Goal: Navigation & Orientation: Find specific page/section

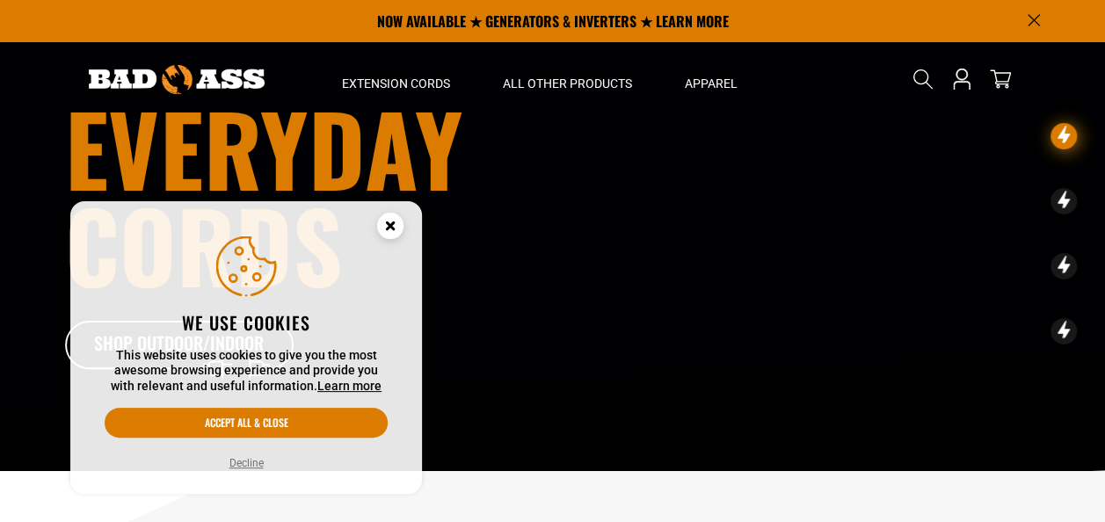
click at [392, 218] on circle "Cookie Consent" at bounding box center [390, 226] width 26 height 26
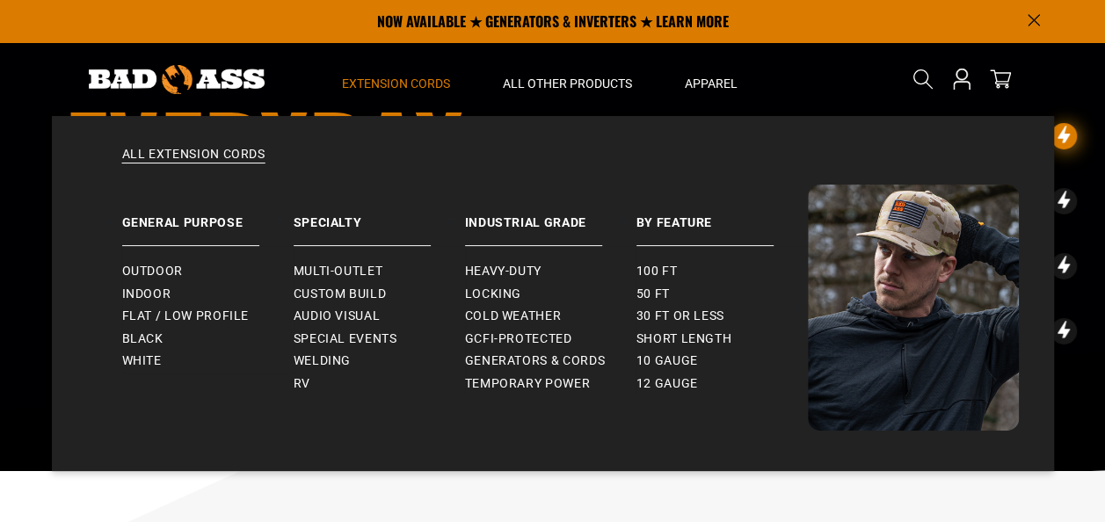
click at [419, 88] on span "Extension Cords" at bounding box center [396, 84] width 108 height 16
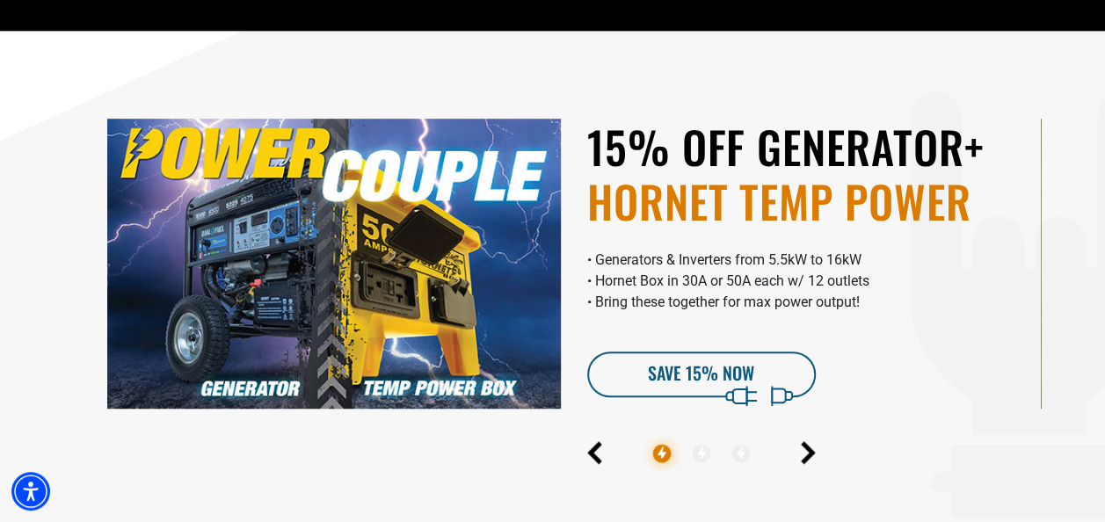
scroll to position [791, 0]
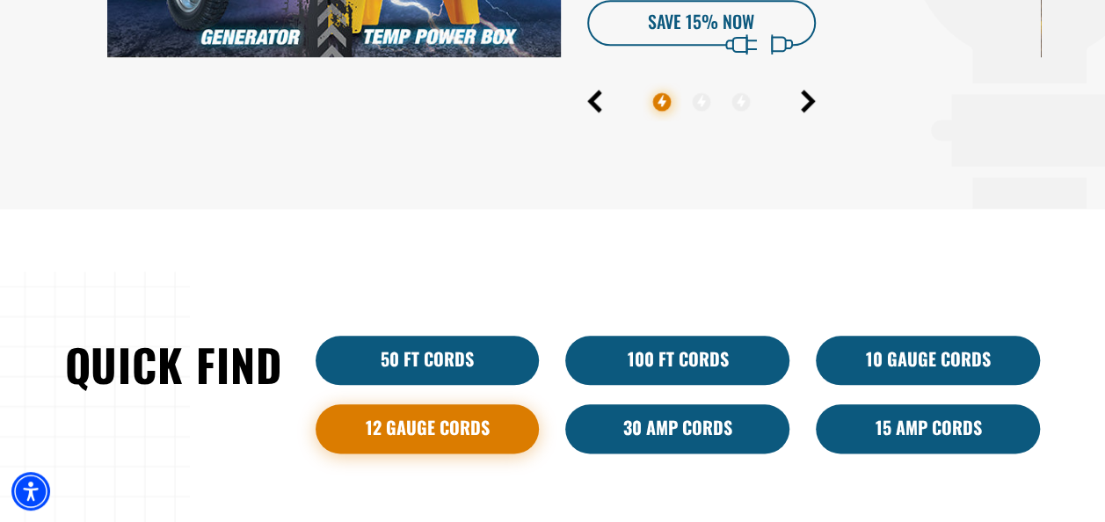
click at [485, 434] on link "12 Gauge Cords" at bounding box center [428, 428] width 224 height 49
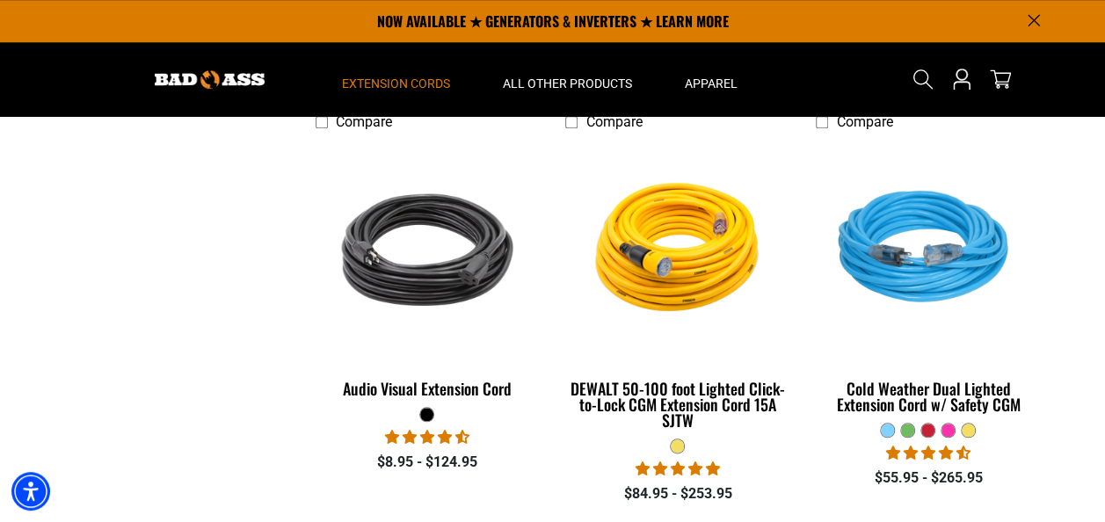
scroll to position [176, 0]
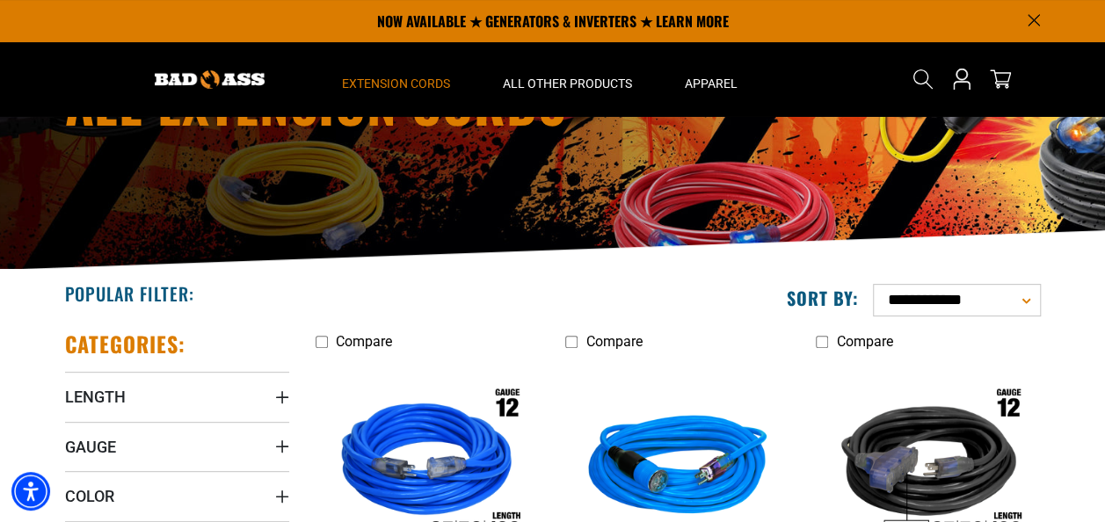
click at [239, 72] on img at bounding box center [210, 79] width 110 height 18
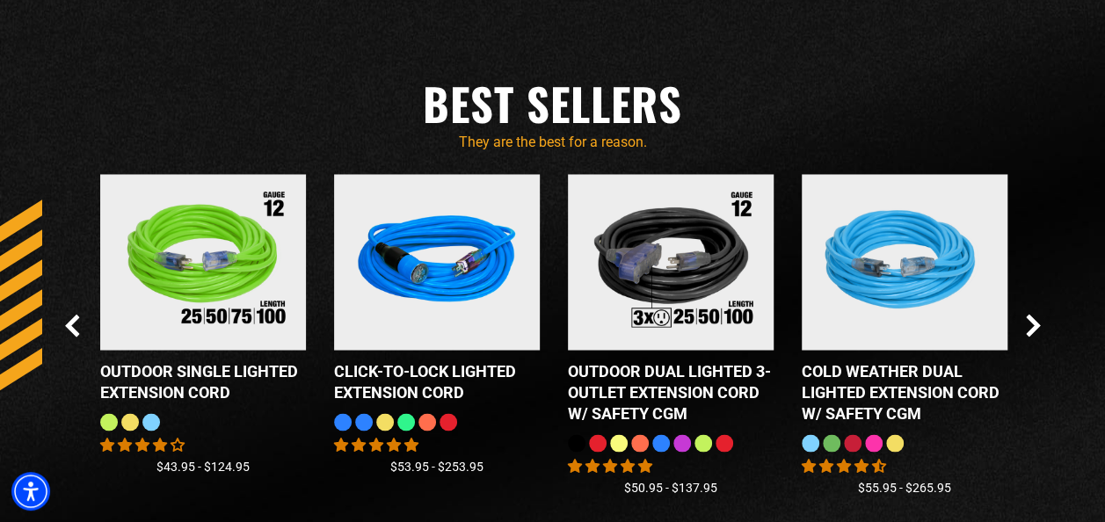
scroll to position [1407, 0]
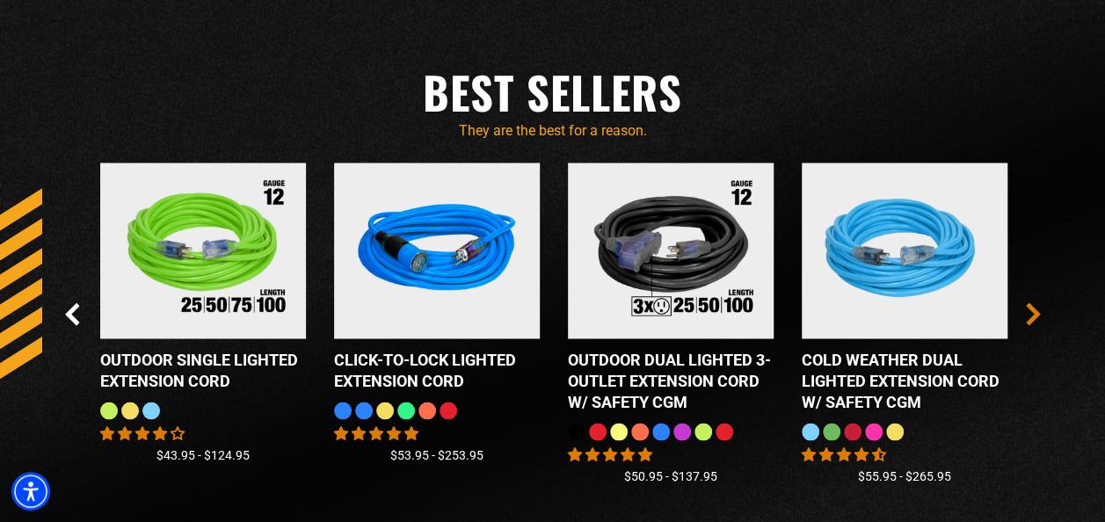
click at [1030, 316] on icon "Next Slide" at bounding box center [1033, 313] width 15 height 23
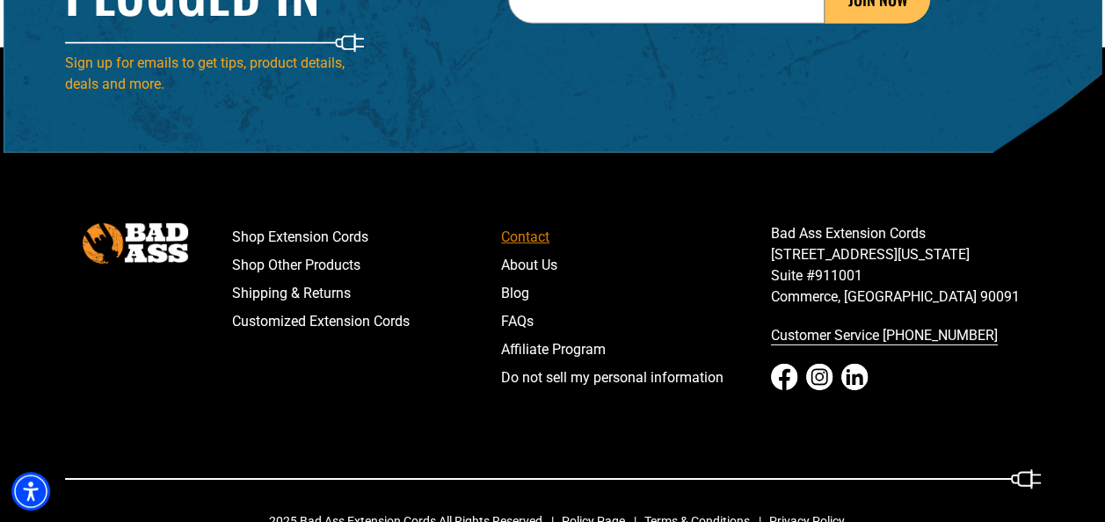
scroll to position [2725, 0]
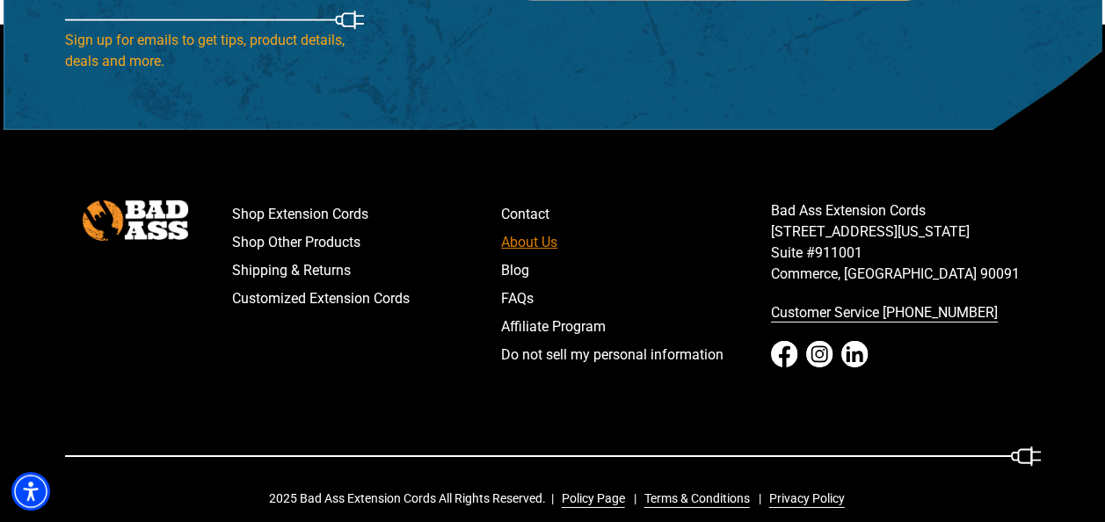
click at [549, 245] on link "About Us" at bounding box center [636, 243] width 270 height 28
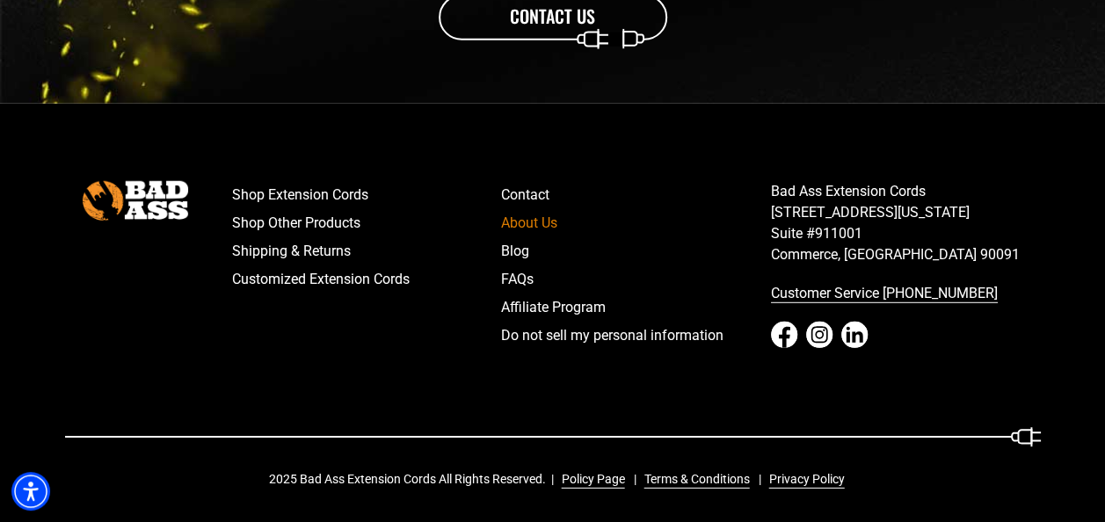
scroll to position [2315, 0]
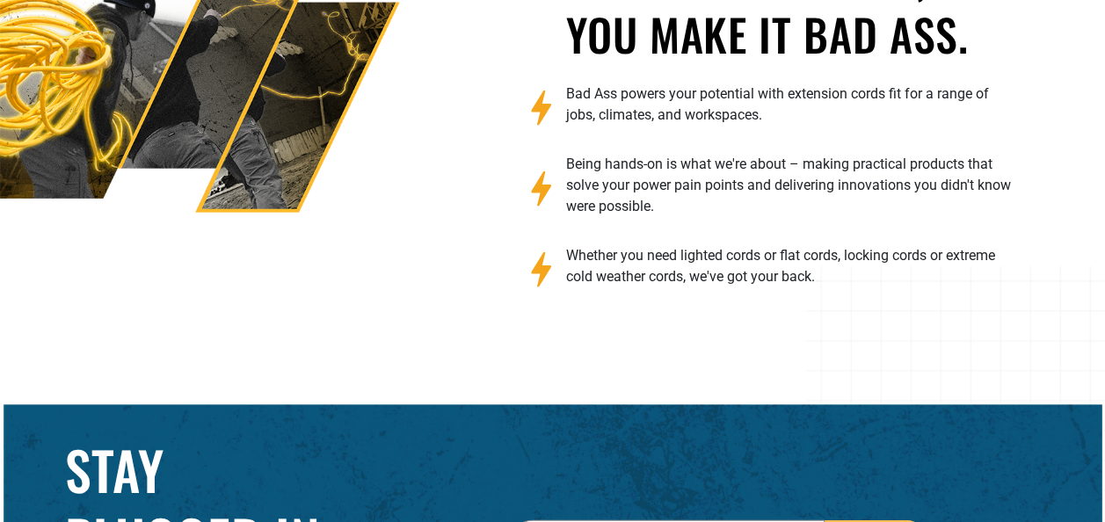
scroll to position [2725, 0]
